Goal: Task Accomplishment & Management: Complete application form

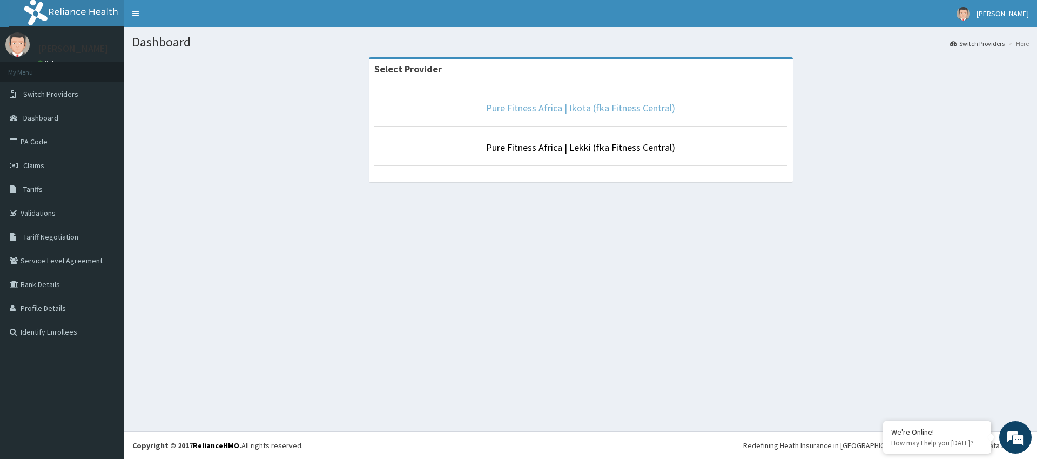
click at [532, 111] on link "Pure Fitness Africa | Ikota (fka Fitness Central)" at bounding box center [580, 108] width 189 height 12
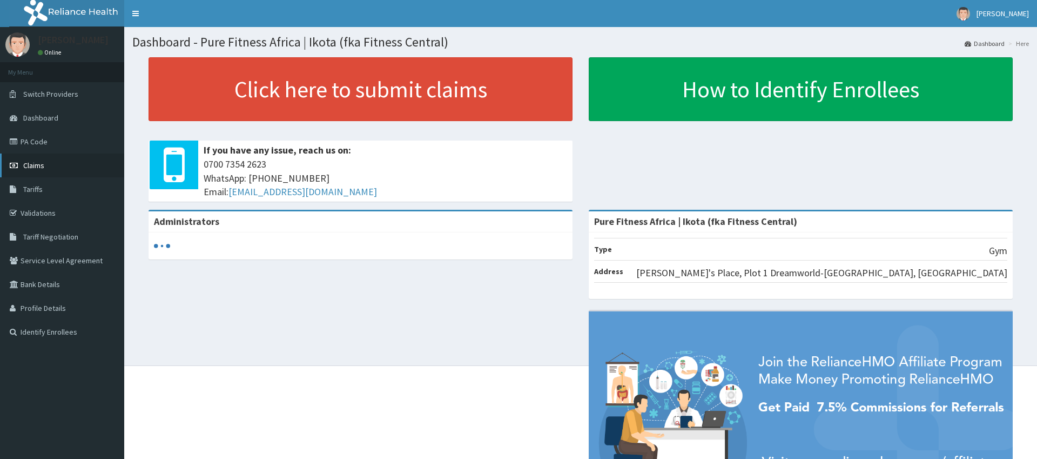
click at [35, 168] on span "Claims" at bounding box center [33, 165] width 21 height 10
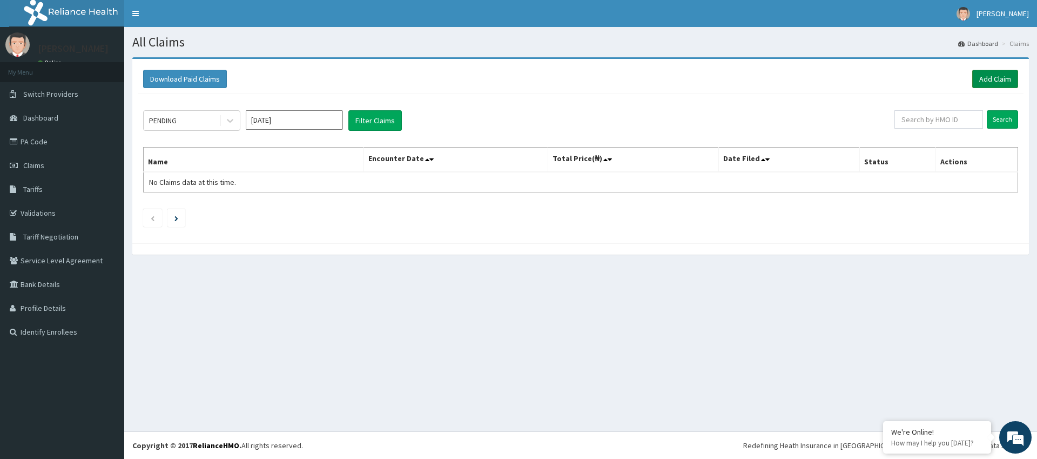
click at [998, 76] on link "Add Claim" at bounding box center [995, 79] width 46 height 18
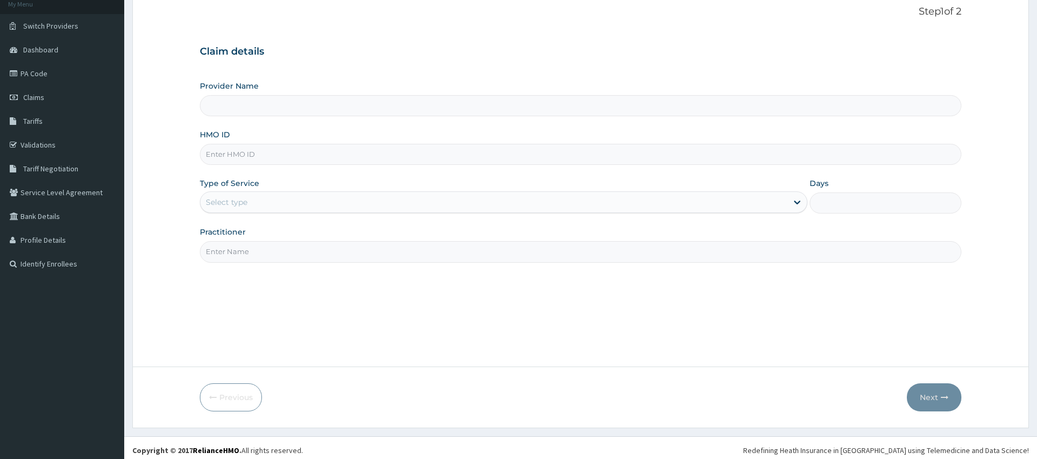
scroll to position [73, 0]
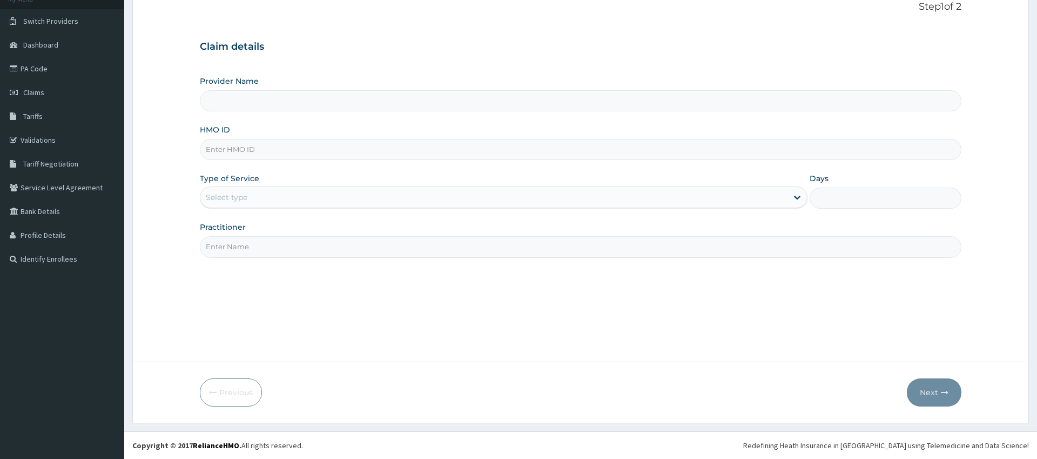
type input "Pure Fitness Africa | Ikota (fka Fitness Central)"
type input "1"
click at [308, 145] on input "HMO ID" at bounding box center [580, 149] width 761 height 21
type input "ABP/10051/A"
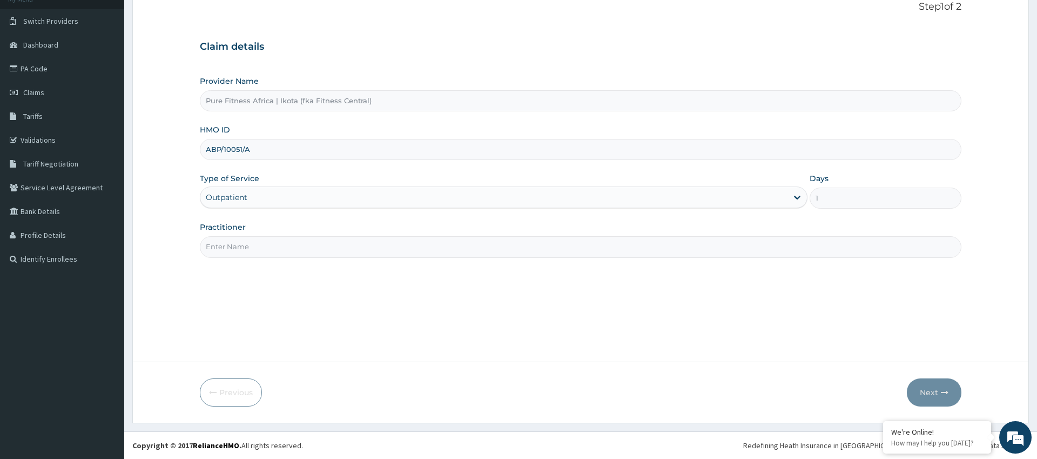
click at [305, 246] on input "Practitioner" at bounding box center [580, 246] width 761 height 21
type input "gym"
click at [943, 389] on icon "button" at bounding box center [945, 392] width 8 height 8
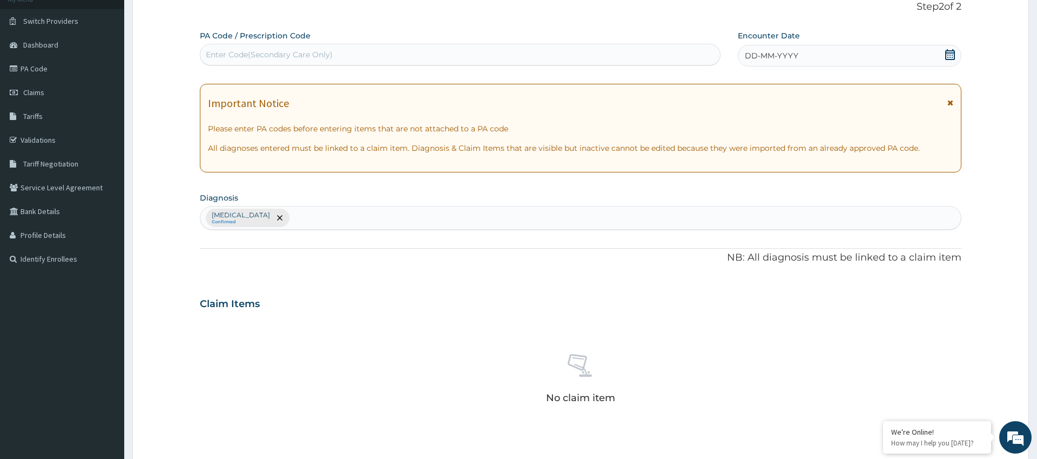
click at [417, 43] on div "PA Code / Prescription Code Enter Code(Secondary Care Only)" at bounding box center [460, 47] width 521 height 35
click at [435, 53] on div "Enter Code(Secondary Care Only)" at bounding box center [460, 54] width 520 height 17
type input "PA/435114"
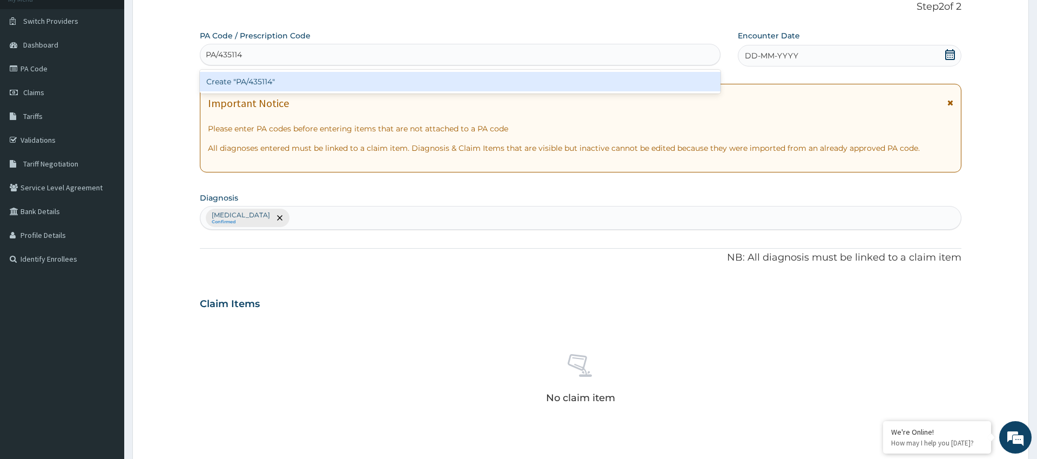
click at [296, 80] on div "Create "PA/435114"" at bounding box center [460, 81] width 521 height 19
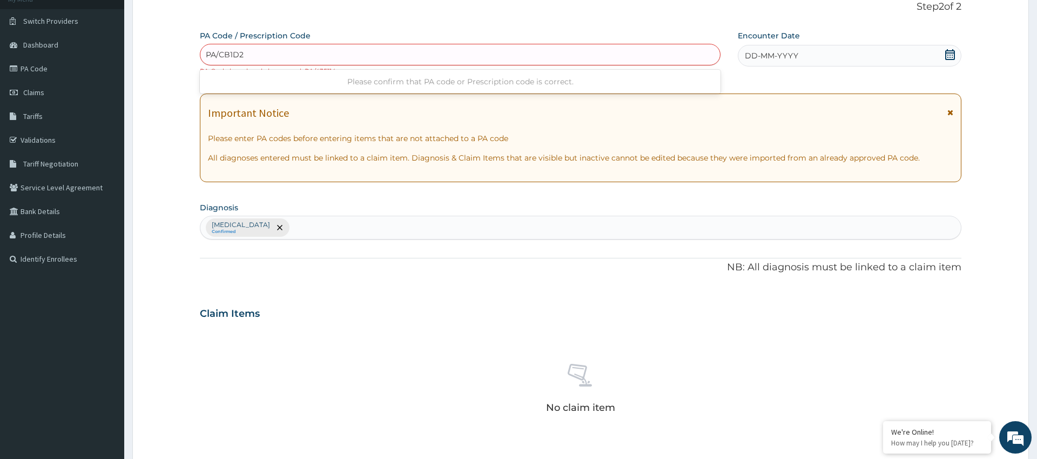
type input "PA/CB1D2C"
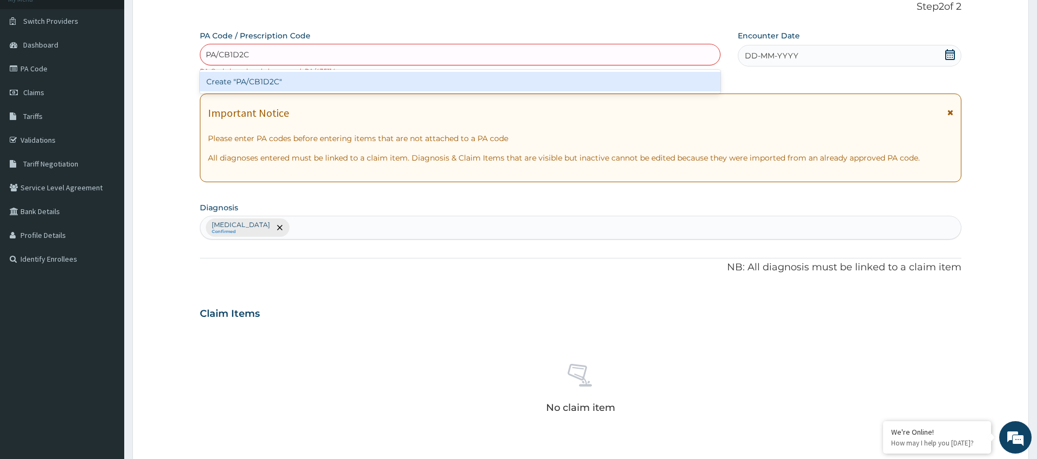
click at [271, 80] on div "Create "PA/CB1D2C"" at bounding box center [460, 81] width 521 height 19
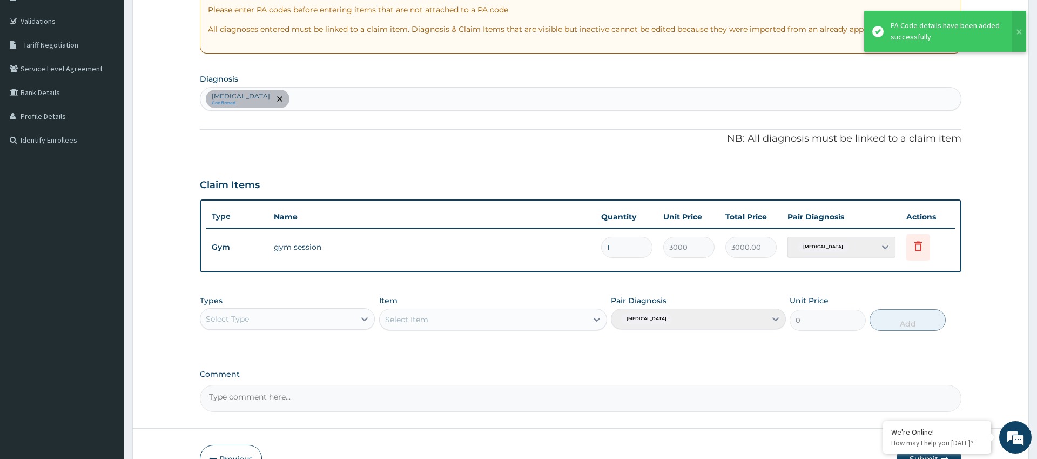
scroll to position [258, 0]
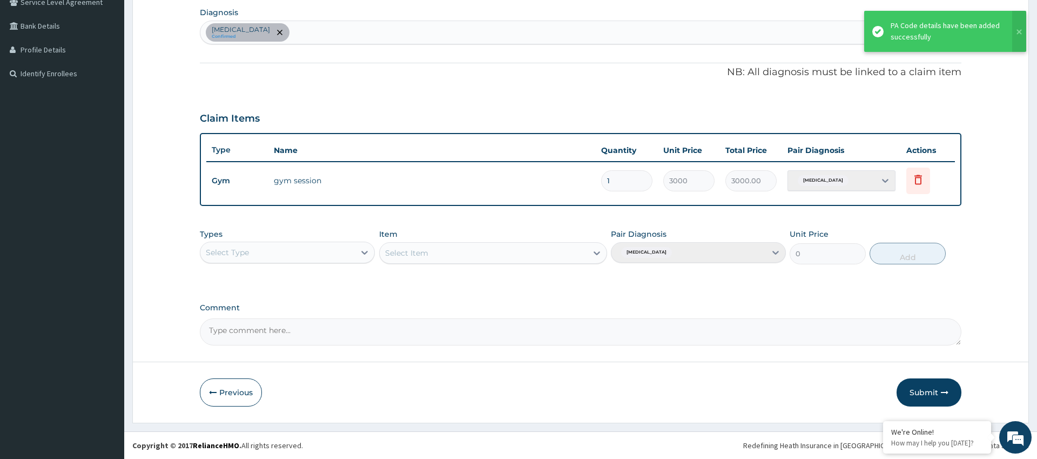
drag, startPoint x: 340, startPoint y: 252, endPoint x: 362, endPoint y: 263, distance: 24.2
click at [342, 252] on div "Select Type" at bounding box center [277, 252] width 155 height 17
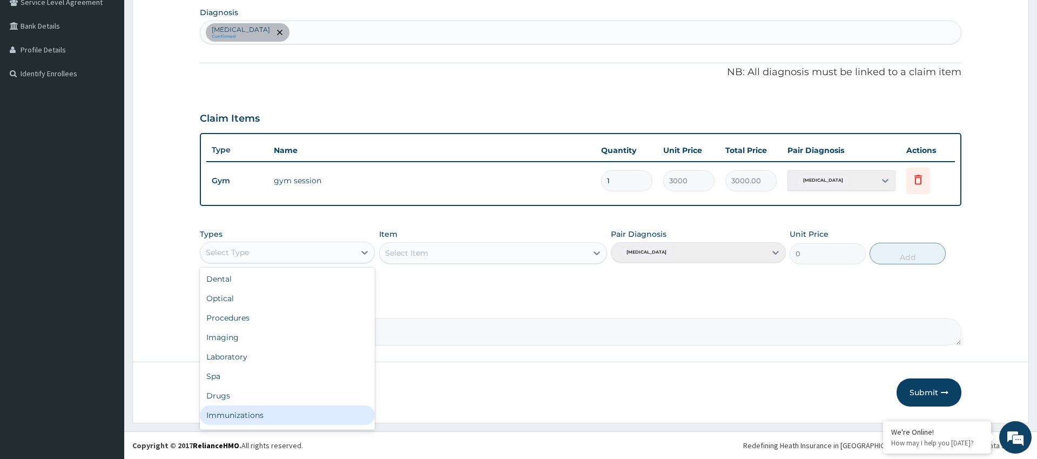
scroll to position [37, 0]
click at [303, 408] on div "Gym" at bounding box center [287, 417] width 175 height 19
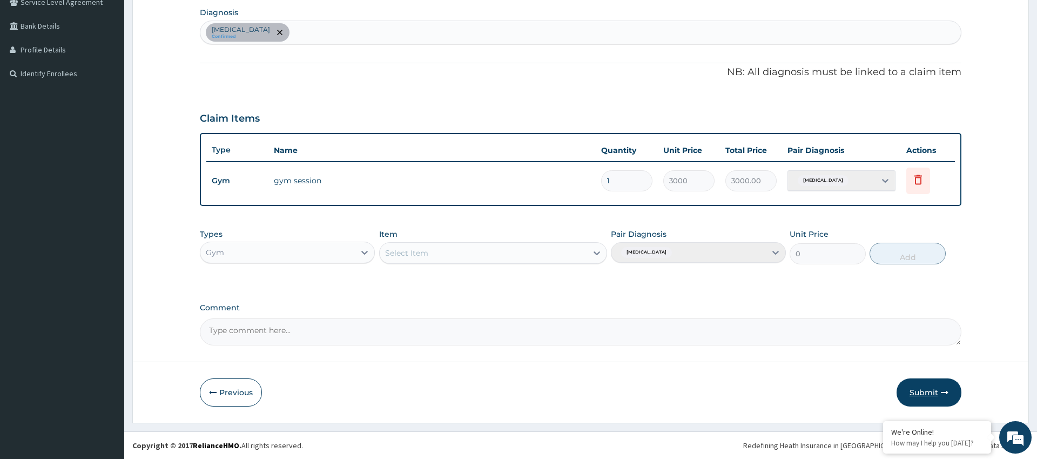
click at [943, 395] on icon "button" at bounding box center [945, 392] width 8 height 8
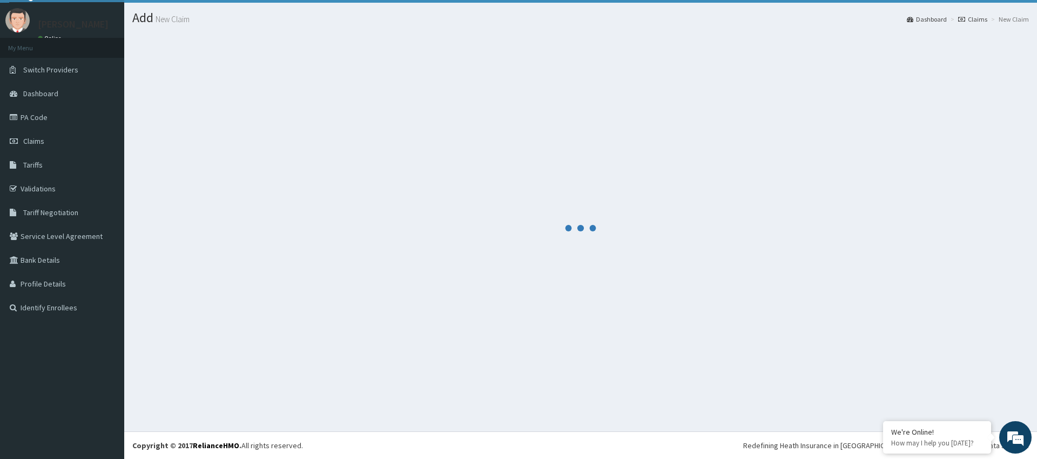
scroll to position [258, 0]
